Goal: Obtain resource: Download file/media

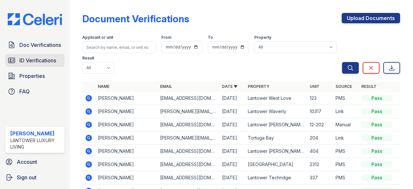
click at [47, 61] on span "ID Verifications" at bounding box center [37, 61] width 37 height 8
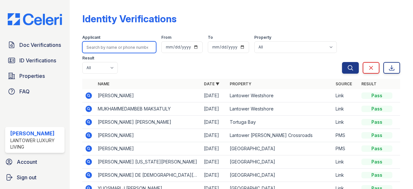
click at [112, 47] on input "search" at bounding box center [119, 47] width 74 height 12
type input "stephanie"
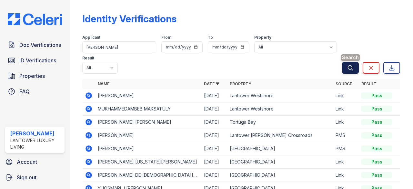
click at [347, 67] on icon "submit" at bounding box center [350, 68] width 6 height 6
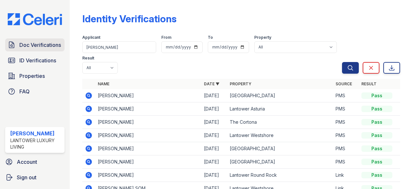
click at [38, 44] on span "Doc Verifications" at bounding box center [40, 45] width 42 height 8
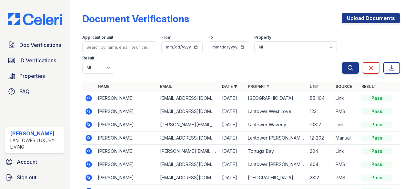
click at [87, 97] on icon at bounding box center [89, 98] width 6 height 6
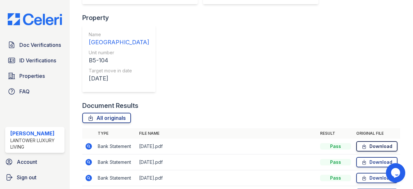
click at [376, 141] on link "Download" at bounding box center [376, 146] width 41 height 10
click at [374, 157] on link "Download" at bounding box center [376, 162] width 41 height 10
click at [399, 48] on main "Document Verification 182485 All document verifications Verification Result Pas…" at bounding box center [242, 94] width 344 height 189
click at [374, 157] on link "Download" at bounding box center [376, 162] width 41 height 10
click at [373, 173] on link "Download" at bounding box center [376, 178] width 41 height 10
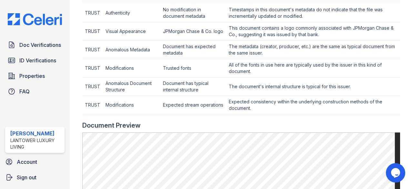
scroll to position [291, 0]
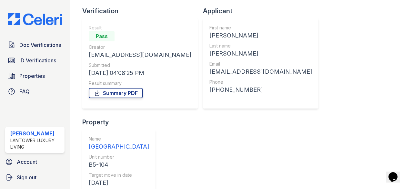
scroll to position [129, 0]
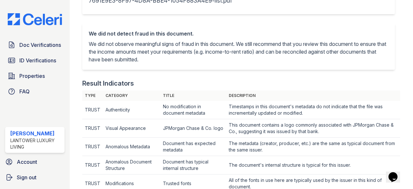
scroll to position [258, 0]
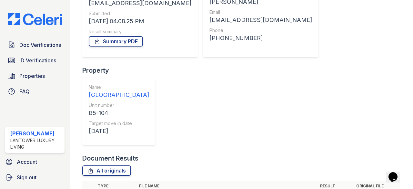
scroll to position [129, 0]
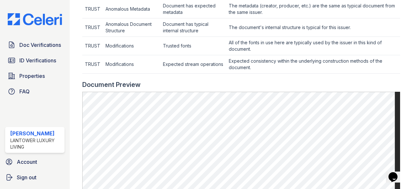
scroll to position [291, 0]
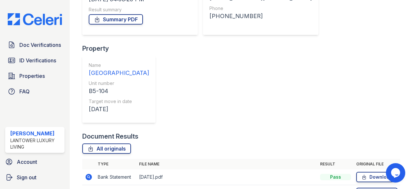
scroll to position [129, 0]
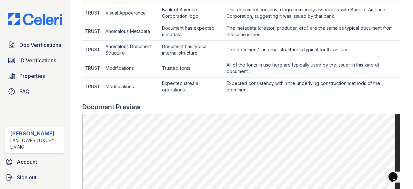
scroll to position [323, 0]
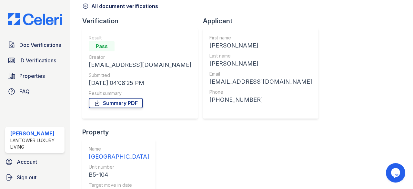
scroll to position [97, 0]
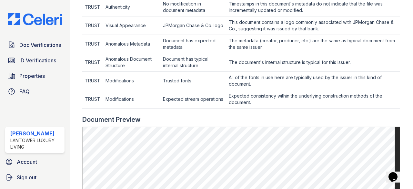
scroll to position [258, 0]
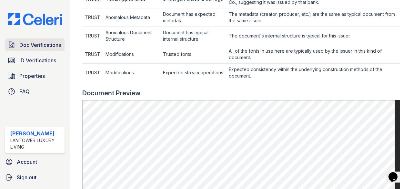
click at [28, 45] on span "Doc Verifications" at bounding box center [40, 45] width 42 height 8
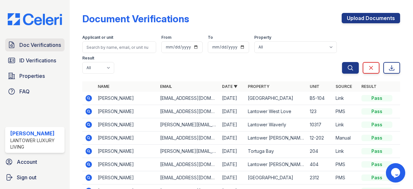
click at [42, 45] on span "Doc Verifications" at bounding box center [40, 45] width 42 height 8
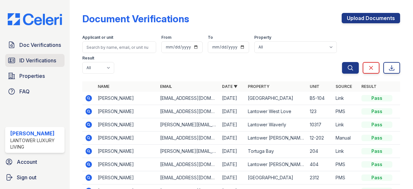
click at [45, 61] on span "ID Verifications" at bounding box center [37, 61] width 37 height 8
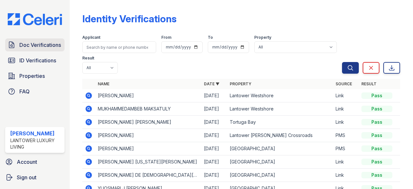
click at [43, 47] on span "Doc Verifications" at bounding box center [40, 45] width 42 height 8
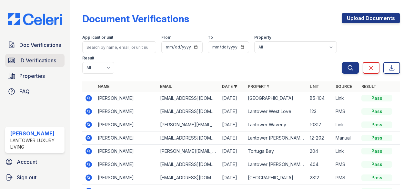
click at [41, 58] on span "ID Verifications" at bounding box center [37, 61] width 37 height 8
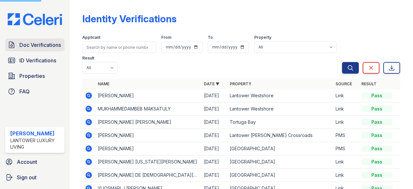
click at [40, 47] on span "Doc Verifications" at bounding box center [40, 45] width 42 height 8
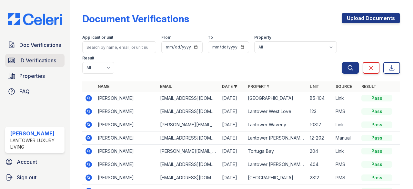
click at [52, 58] on span "ID Verifications" at bounding box center [37, 61] width 37 height 8
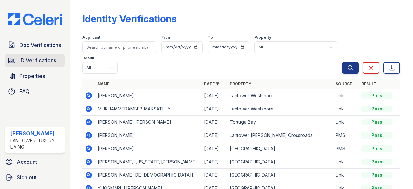
click at [40, 60] on span "ID Verifications" at bounding box center [37, 61] width 37 height 8
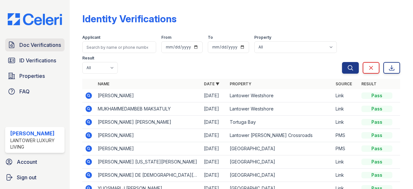
click at [35, 45] on span "Doc Verifications" at bounding box center [40, 45] width 42 height 8
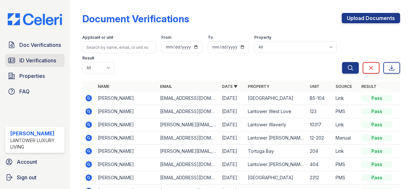
click at [37, 59] on span "ID Verifications" at bounding box center [37, 61] width 37 height 8
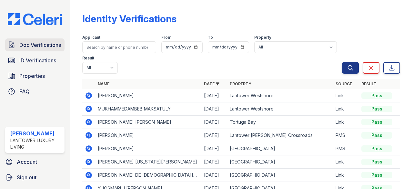
click at [41, 42] on span "Doc Verifications" at bounding box center [40, 45] width 42 height 8
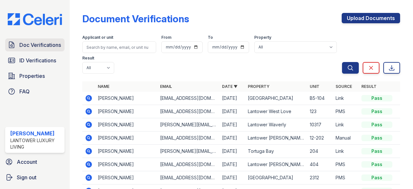
click at [43, 44] on span "Doc Verifications" at bounding box center [40, 45] width 42 height 8
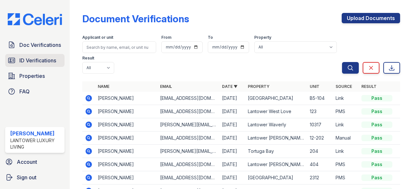
click at [30, 64] on span "ID Verifications" at bounding box center [37, 61] width 37 height 8
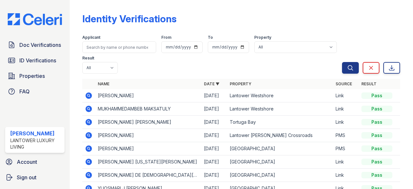
click at [36, 44] on span "Doc Verifications" at bounding box center [40, 45] width 42 height 8
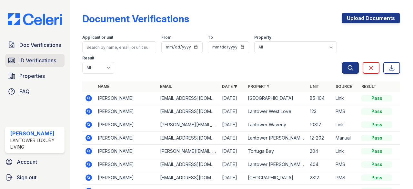
click at [36, 60] on span "ID Verifications" at bounding box center [37, 61] width 37 height 8
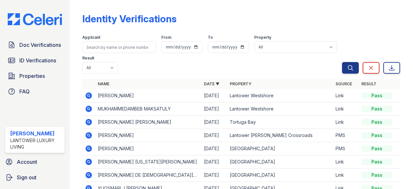
click at [38, 43] on span "Doc Verifications" at bounding box center [40, 45] width 42 height 8
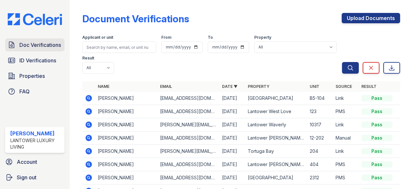
click at [34, 42] on span "Doc Verifications" at bounding box center [40, 45] width 42 height 8
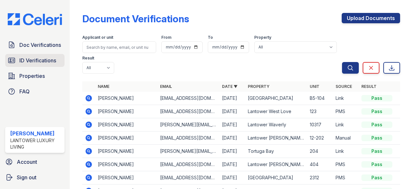
click at [32, 59] on span "ID Verifications" at bounding box center [37, 61] width 37 height 8
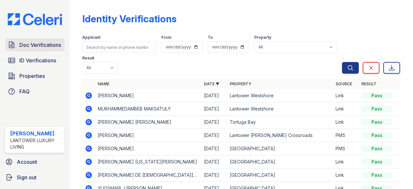
click at [36, 44] on span "Doc Verifications" at bounding box center [40, 45] width 42 height 8
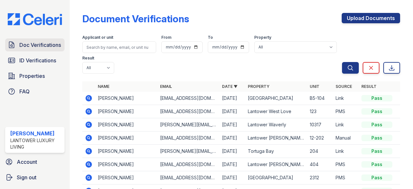
click at [31, 40] on link "Doc Verifications" at bounding box center [34, 44] width 59 height 13
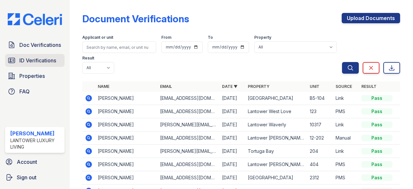
click at [45, 64] on link "ID Verifications" at bounding box center [34, 60] width 59 height 13
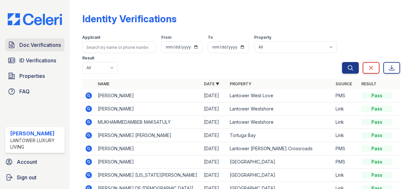
drag, startPoint x: 41, startPoint y: 49, endPoint x: 38, endPoint y: 44, distance: 5.3
click at [38, 44] on span "Doc Verifications" at bounding box center [40, 45] width 42 height 8
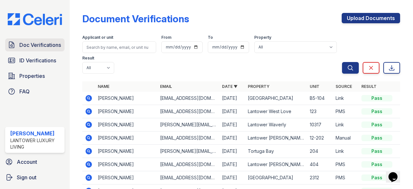
click at [33, 61] on span "ID Verifications" at bounding box center [37, 61] width 37 height 8
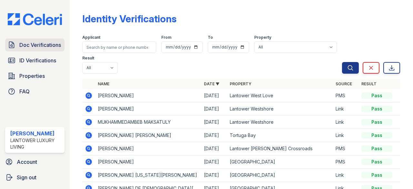
click at [30, 46] on span "Doc Verifications" at bounding box center [40, 45] width 42 height 8
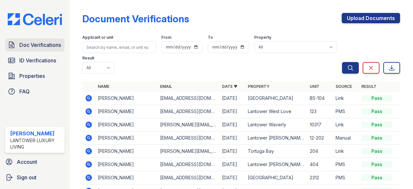
click at [41, 46] on span "Doc Verifications" at bounding box center [40, 45] width 42 height 8
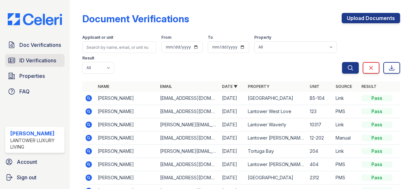
click at [39, 60] on span "ID Verifications" at bounding box center [37, 61] width 37 height 8
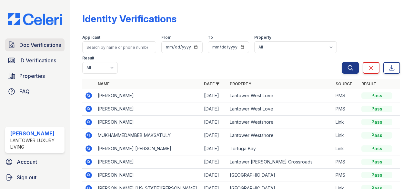
click at [37, 46] on span "Doc Verifications" at bounding box center [40, 45] width 42 height 8
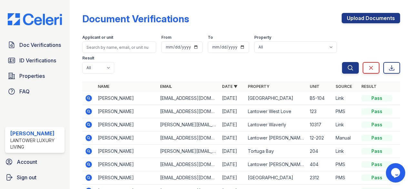
click at [88, 98] on icon at bounding box center [89, 98] width 2 height 2
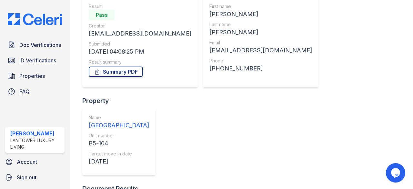
scroll to position [65, 0]
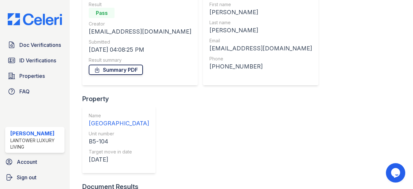
click at [129, 68] on link "Summary PDF" at bounding box center [116, 70] width 54 height 10
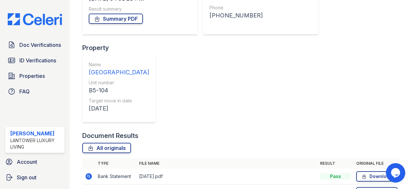
scroll to position [129, 0]
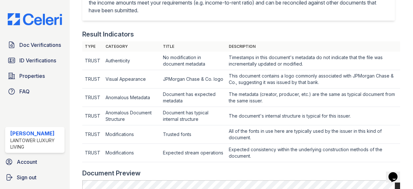
scroll to position [97, 0]
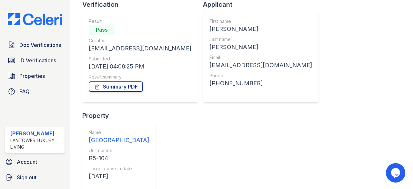
scroll to position [97, 0]
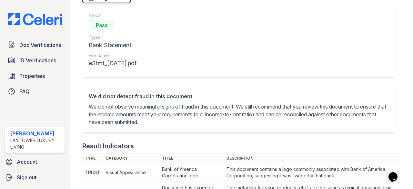
scroll to position [32, 0]
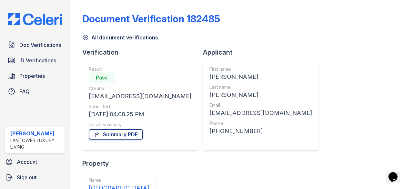
scroll to position [97, 0]
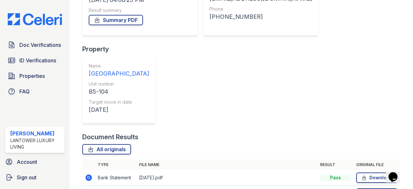
scroll to position [129, 0]
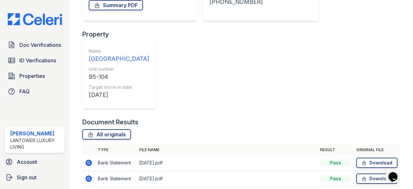
click at [37, 76] on span "Properties" at bounding box center [32, 76] width 26 height 8
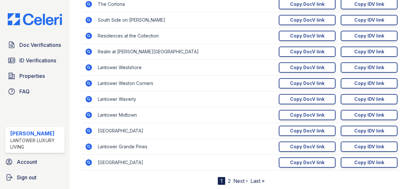
scroll to position [129, 0]
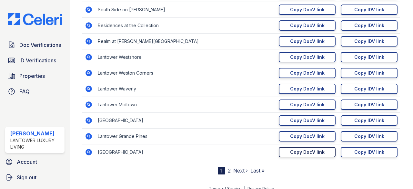
click at [307, 150] on div "Copy DocV link" at bounding box center [307, 152] width 35 height 6
click at [29, 46] on span "Doc Verifications" at bounding box center [40, 45] width 42 height 8
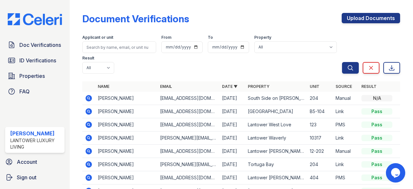
drag, startPoint x: 33, startPoint y: 46, endPoint x: 61, endPoint y: 52, distance: 28.3
click at [33, 46] on span "Doc Verifications" at bounding box center [40, 45] width 42 height 8
